Goal: Task Accomplishment & Management: Manage account settings

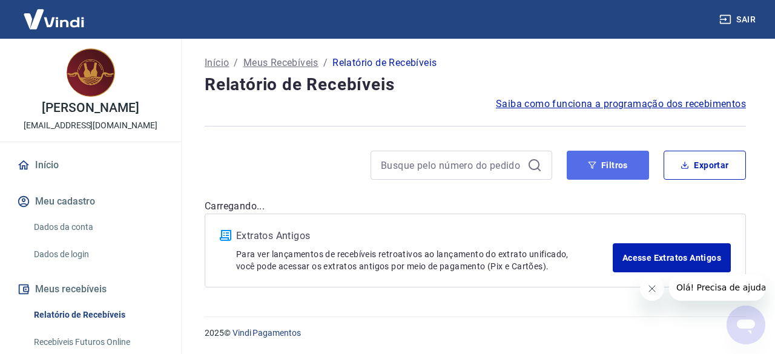
click at [627, 165] on button "Filtros" at bounding box center [608, 165] width 82 height 29
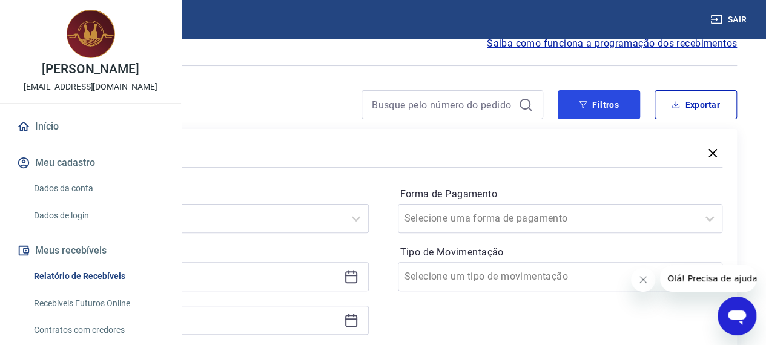
scroll to position [121, 0]
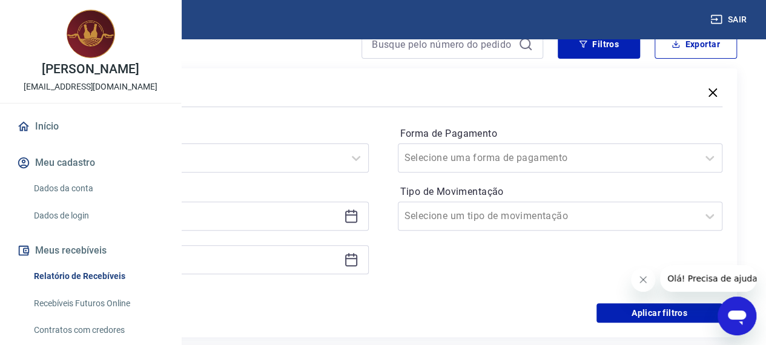
click at [357, 222] on icon at bounding box center [351, 217] width 12 height 12
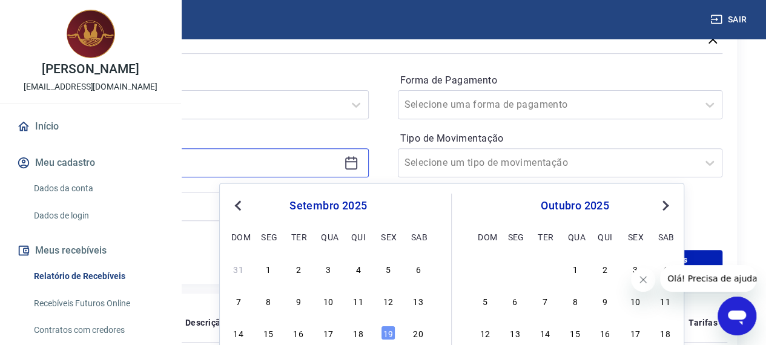
scroll to position [242, 0]
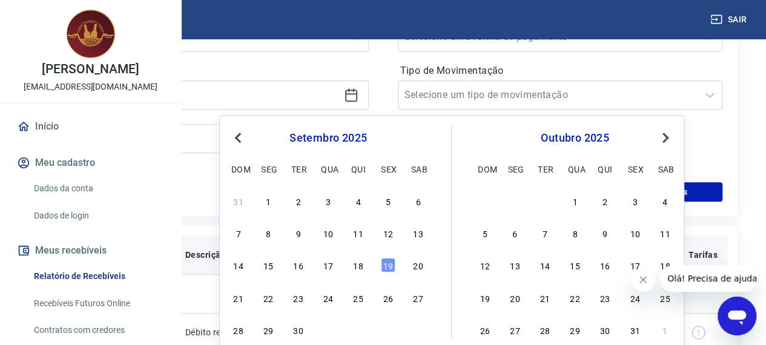
click at [268, 265] on div "15" at bounding box center [268, 265] width 15 height 15
type input "[DATE]"
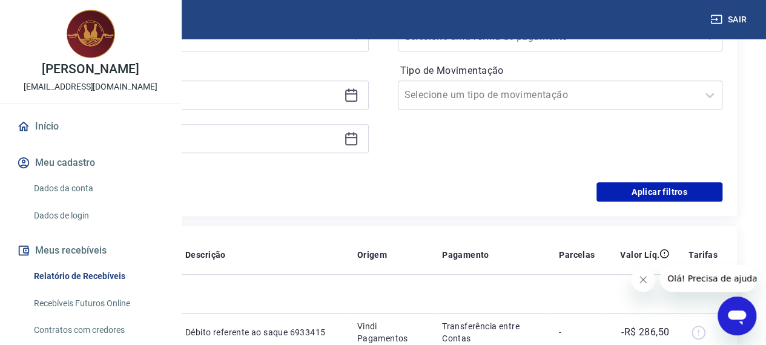
click at [357, 137] on icon at bounding box center [351, 137] width 12 height 1
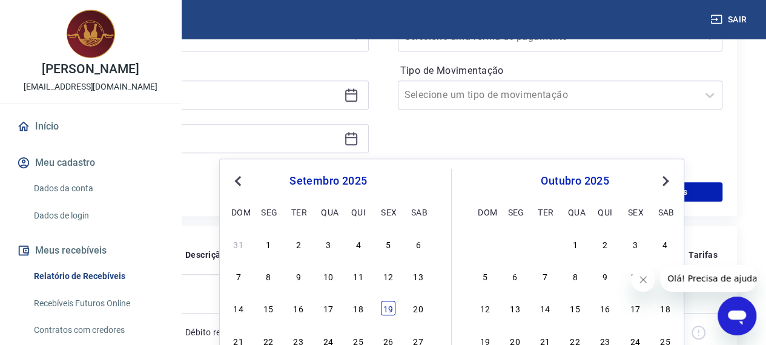
click at [390, 307] on div "19" at bounding box center [388, 308] width 15 height 15
type input "[DATE]"
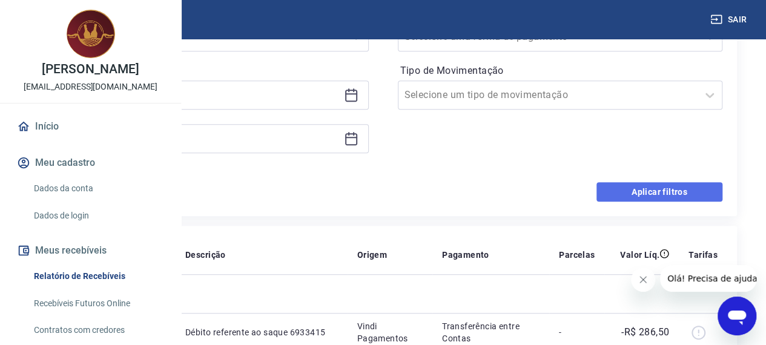
click at [637, 187] on button "Aplicar filtros" at bounding box center [659, 191] width 126 height 19
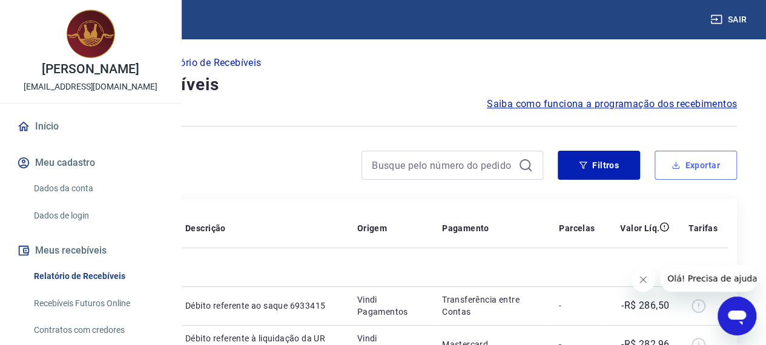
click at [682, 166] on button "Exportar" at bounding box center [696, 165] width 82 height 29
type input "[DATE]"
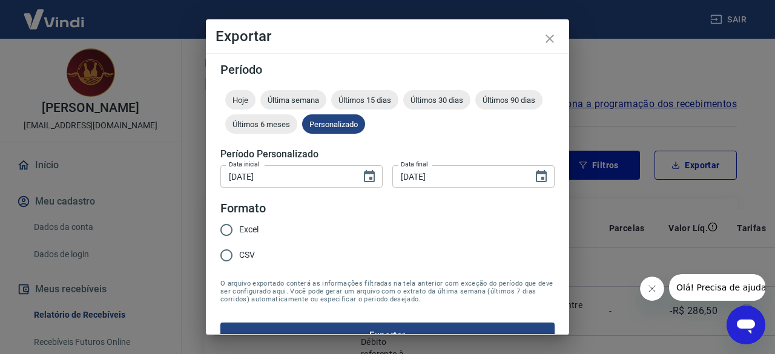
click at [229, 233] on input "Excel" at bounding box center [226, 229] width 25 height 25
radio input "true"
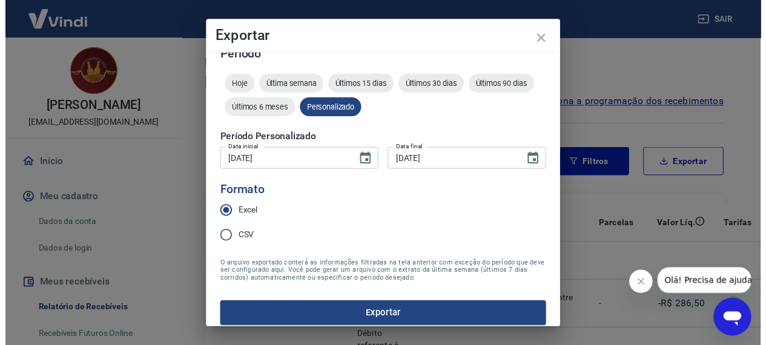
scroll to position [23, 0]
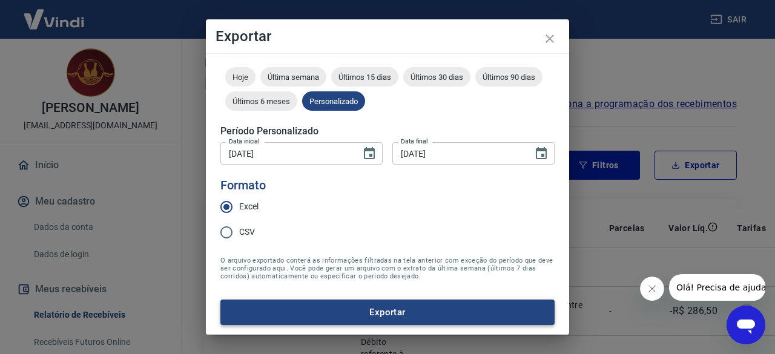
click at [457, 309] on button "Exportar" at bounding box center [387, 312] width 334 height 25
